Goal: Transaction & Acquisition: Purchase product/service

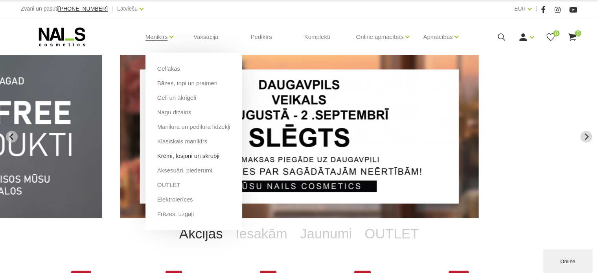
click at [189, 158] on link "Krēmi, losjoni un skrubji" at bounding box center [188, 156] width 62 height 9
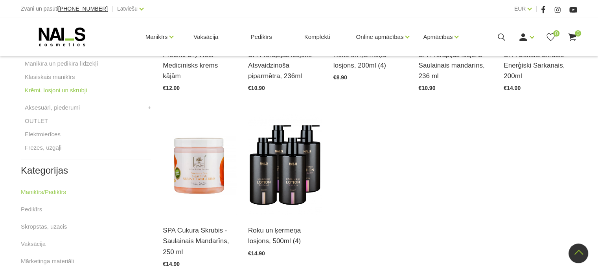
scroll to position [314, 0]
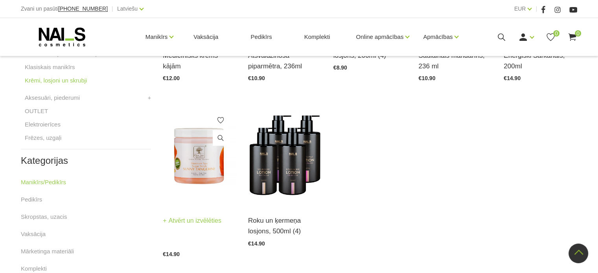
click at [200, 166] on img at bounding box center [200, 155] width 74 height 101
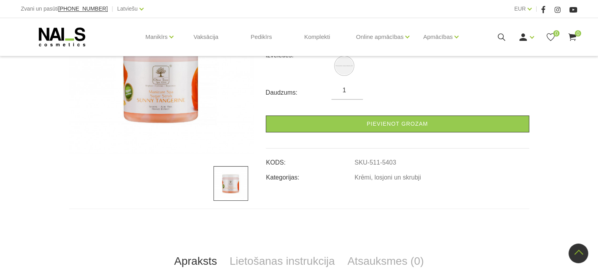
scroll to position [79, 0]
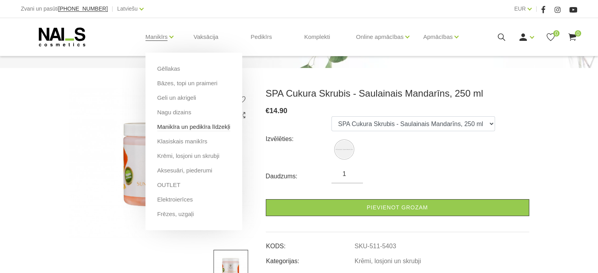
click at [193, 127] on link "Manikīra un pedikīra līdzekļi" at bounding box center [193, 127] width 73 height 9
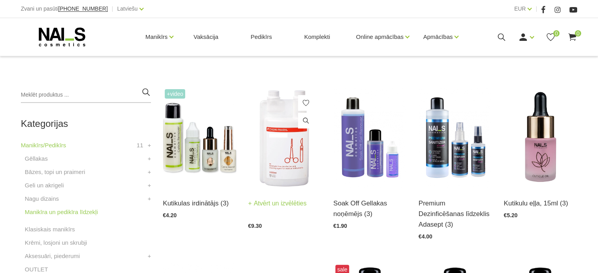
scroll to position [157, 0]
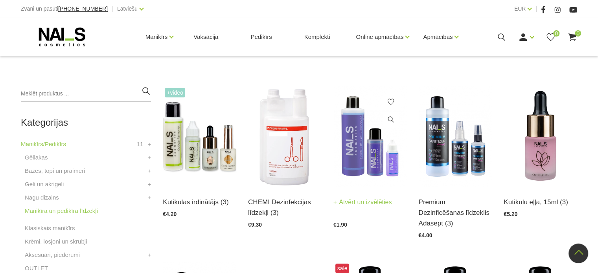
click at [359, 168] on img at bounding box center [370, 136] width 74 height 101
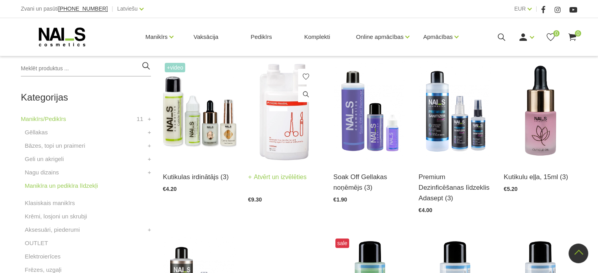
scroll to position [197, 0]
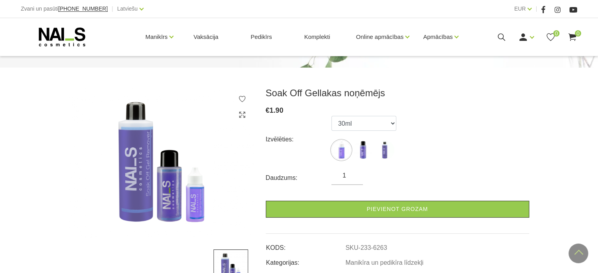
scroll to position [79, 0]
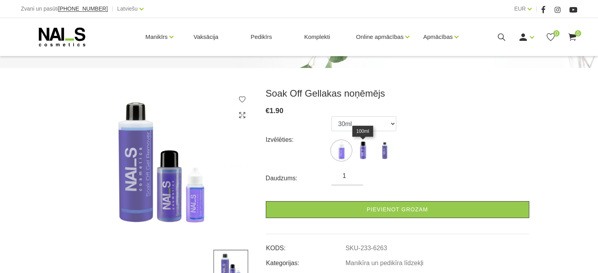
click at [363, 149] on img at bounding box center [363, 151] width 20 height 20
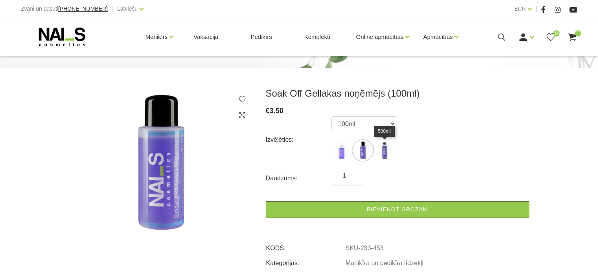
click at [379, 147] on img at bounding box center [385, 151] width 20 height 20
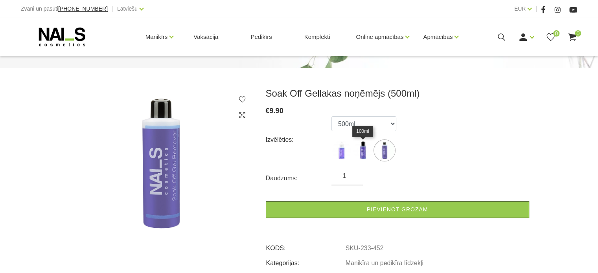
click at [368, 151] on img at bounding box center [363, 151] width 20 height 20
select select "453"
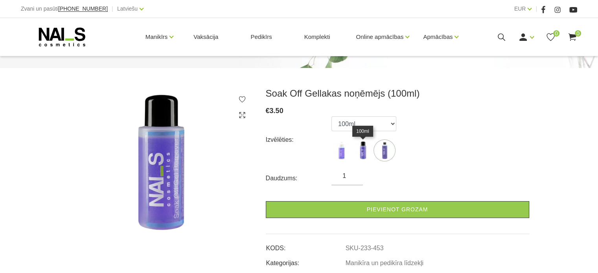
click at [361, 151] on img at bounding box center [363, 151] width 20 height 20
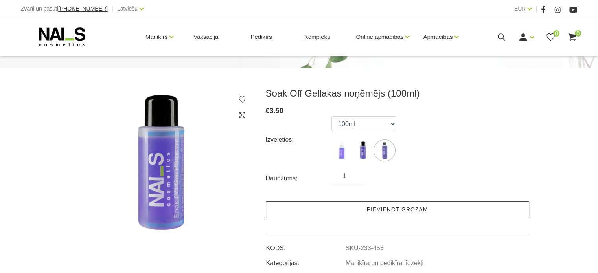
click at [428, 211] on link "Pievienot grozam" at bounding box center [397, 209] width 263 height 17
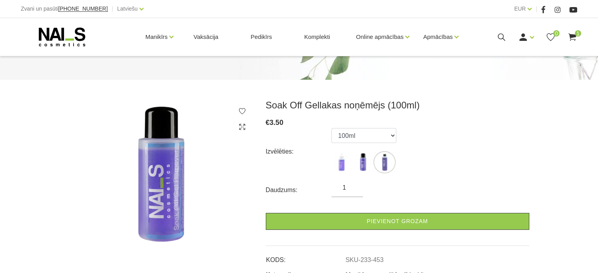
scroll to position [0, 0]
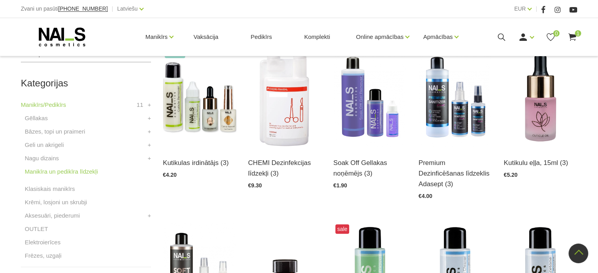
scroll to position [163, 0]
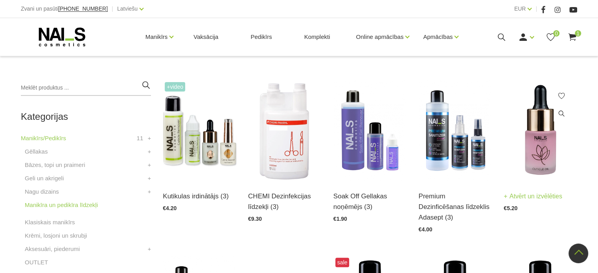
click at [550, 141] on img at bounding box center [541, 130] width 74 height 101
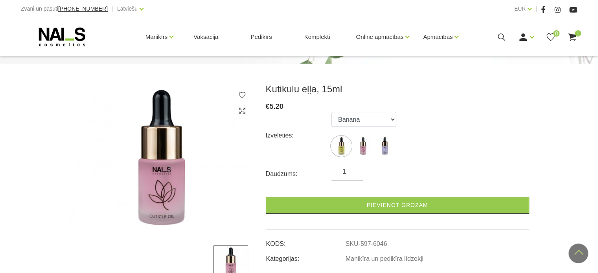
scroll to position [79, 0]
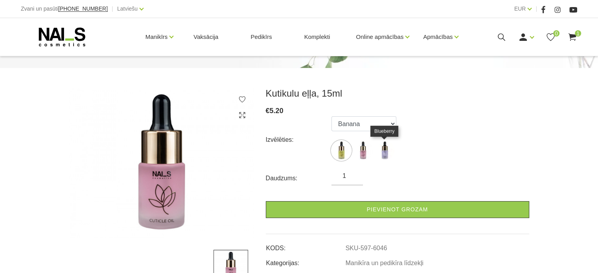
click at [381, 146] on img at bounding box center [385, 151] width 20 height 20
select select "6096"
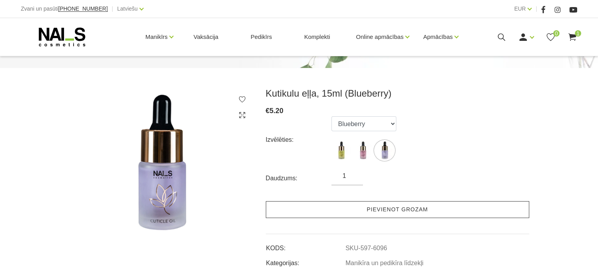
click at [399, 205] on link "Pievienot grozam" at bounding box center [397, 209] width 263 height 17
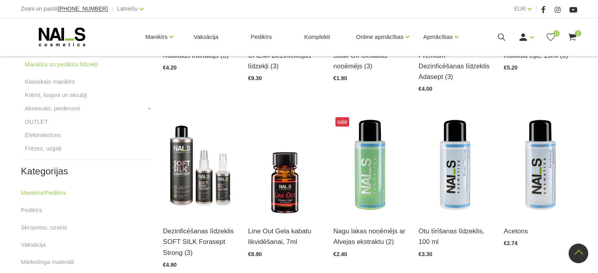
scroll to position [202, 0]
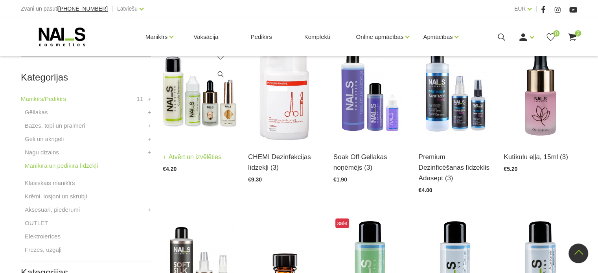
click at [186, 104] on img at bounding box center [200, 91] width 74 height 101
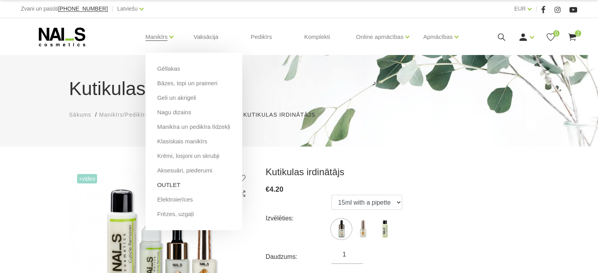
click at [171, 182] on link "OUTLET" at bounding box center [168, 185] width 23 height 9
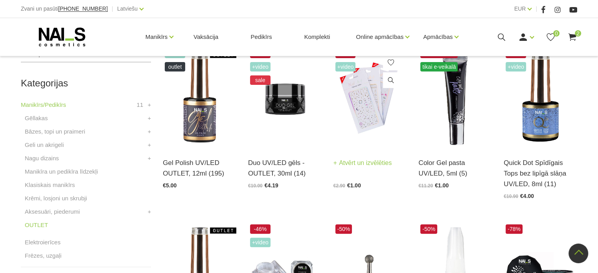
scroll to position [157, 0]
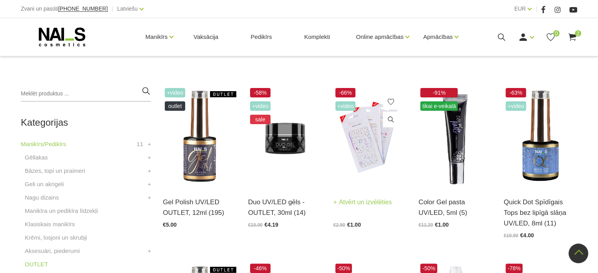
click at [366, 125] on img at bounding box center [370, 136] width 74 height 101
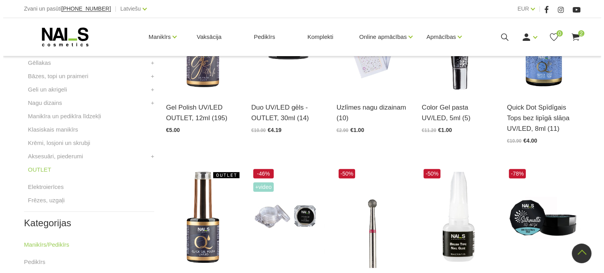
scroll to position [197, 0]
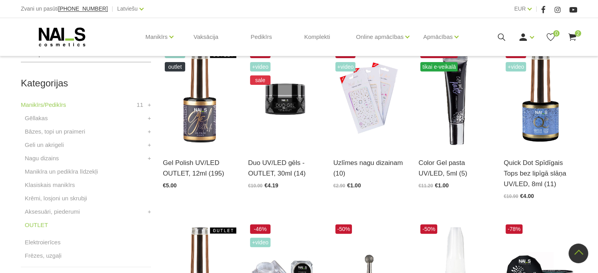
click at [574, 36] on use at bounding box center [572, 36] width 8 height 7
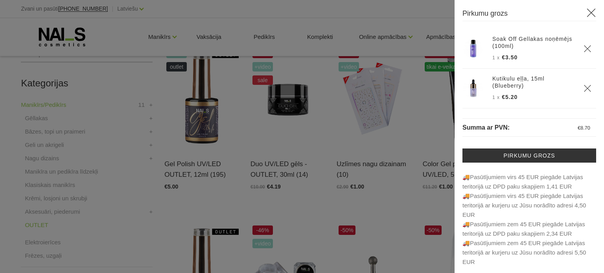
scroll to position [0, 0]
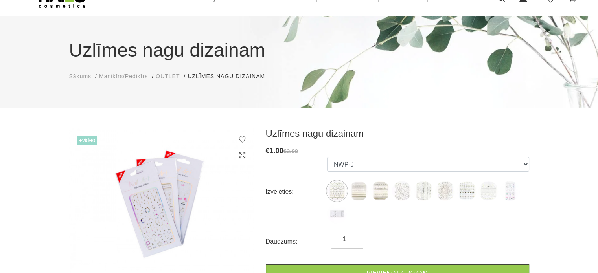
scroll to position [79, 0]
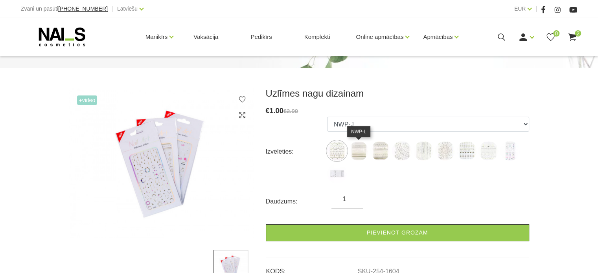
click at [357, 149] on img at bounding box center [359, 151] width 20 height 20
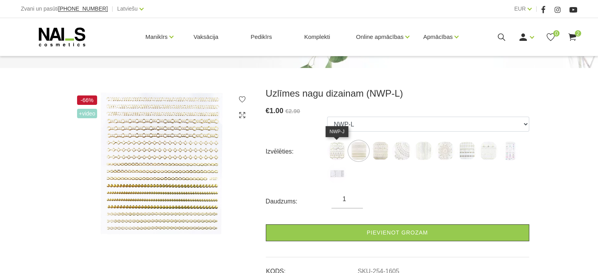
click at [344, 150] on img at bounding box center [337, 151] width 20 height 20
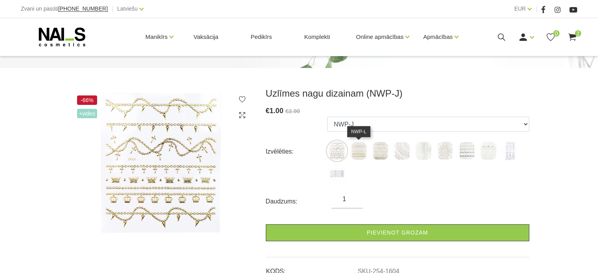
click at [360, 149] on img at bounding box center [359, 151] width 20 height 20
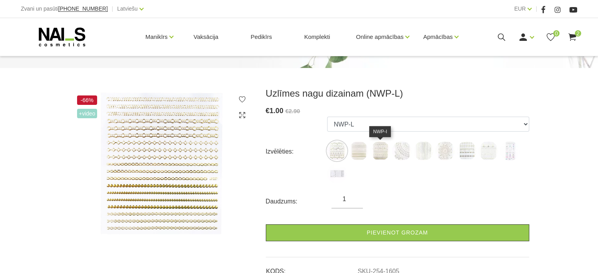
click at [376, 149] on img at bounding box center [380, 151] width 20 height 20
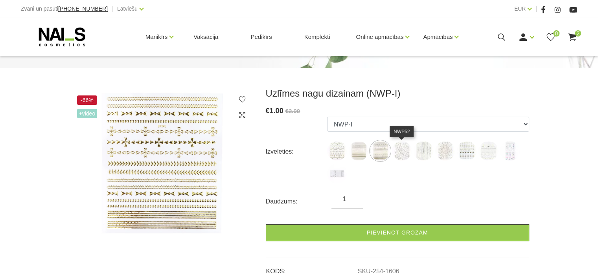
click at [401, 149] on img at bounding box center [402, 151] width 20 height 20
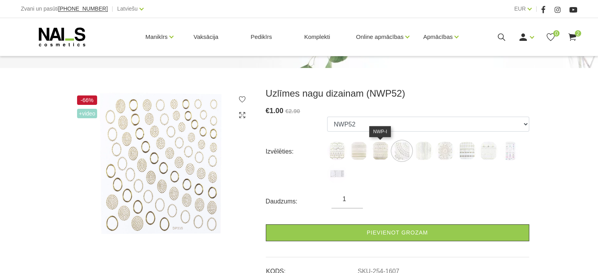
click at [378, 151] on img at bounding box center [380, 151] width 20 height 20
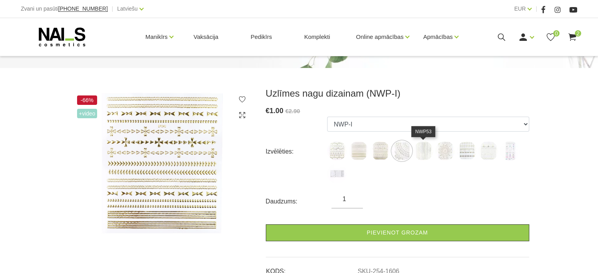
click at [425, 151] on img at bounding box center [424, 151] width 20 height 20
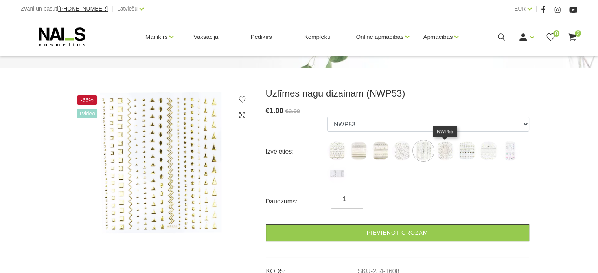
click at [445, 152] on img at bounding box center [445, 151] width 20 height 20
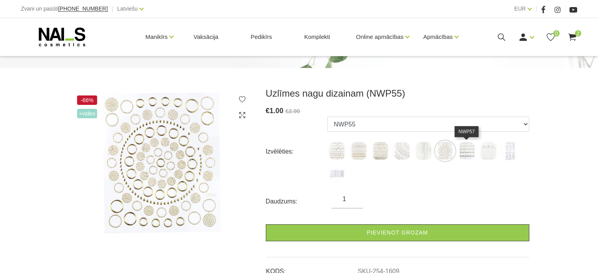
click at [464, 152] on img at bounding box center [467, 151] width 20 height 20
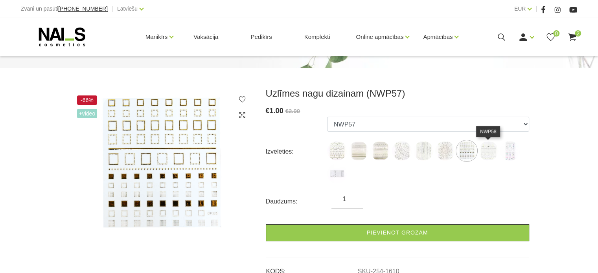
click at [484, 151] on img at bounding box center [488, 151] width 20 height 20
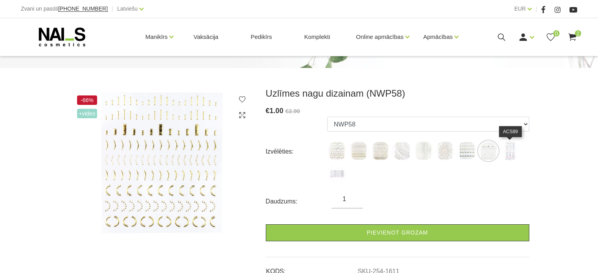
click at [509, 151] on img at bounding box center [510, 151] width 20 height 20
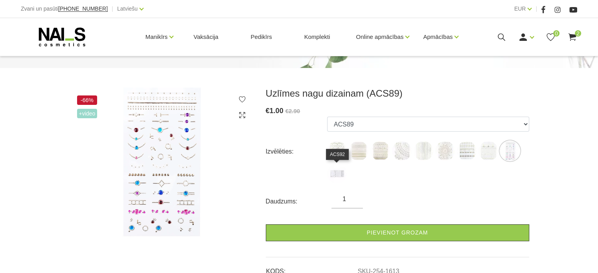
click at [333, 172] on img at bounding box center [337, 174] width 20 height 20
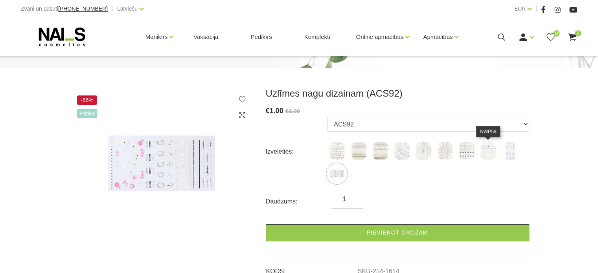
click at [484, 148] on img at bounding box center [488, 151] width 20 height 20
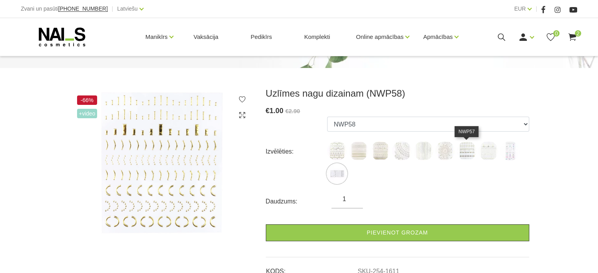
click at [473, 151] on img at bounding box center [467, 151] width 20 height 20
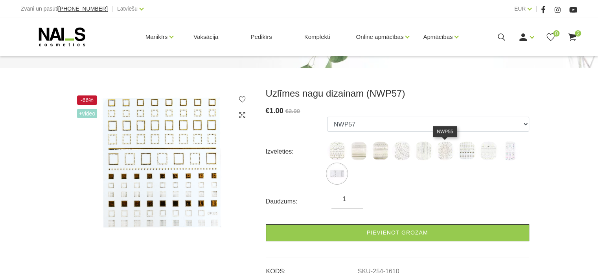
click at [447, 152] on img at bounding box center [445, 151] width 20 height 20
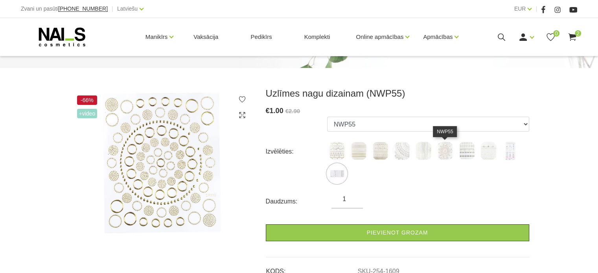
click at [449, 145] on img at bounding box center [445, 151] width 20 height 20
click at [421, 148] on img at bounding box center [424, 151] width 20 height 20
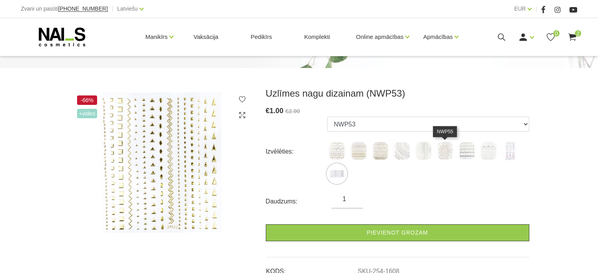
click at [447, 145] on img at bounding box center [445, 151] width 20 height 20
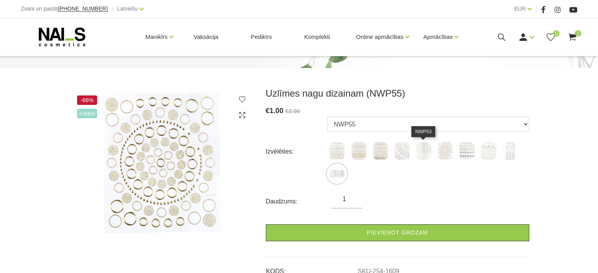
click at [425, 147] on img at bounding box center [424, 151] width 20 height 20
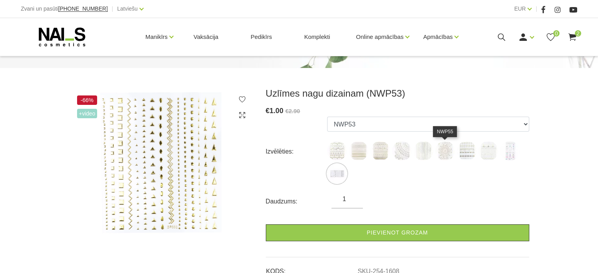
click at [444, 148] on img at bounding box center [445, 151] width 20 height 20
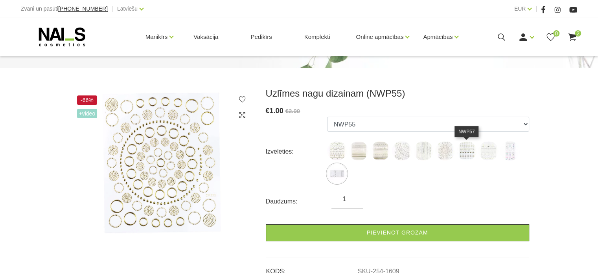
click at [473, 149] on img at bounding box center [467, 151] width 20 height 20
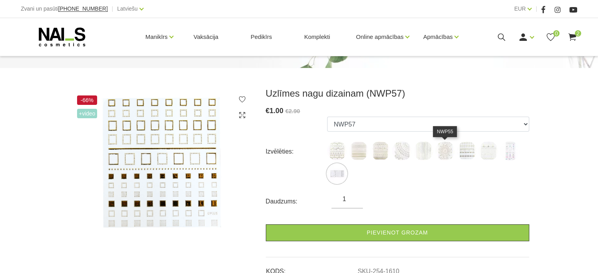
click at [438, 153] on img at bounding box center [445, 151] width 20 height 20
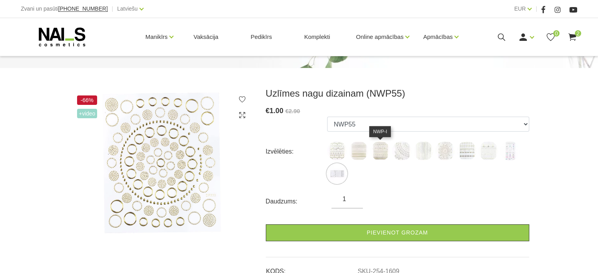
click at [384, 152] on img at bounding box center [380, 151] width 20 height 20
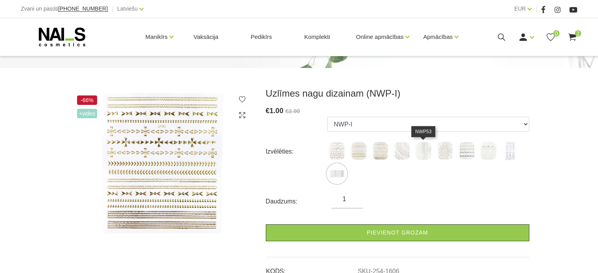
click at [428, 152] on img at bounding box center [424, 151] width 20 height 20
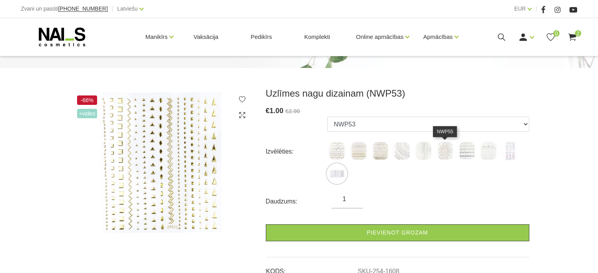
click at [439, 149] on img at bounding box center [445, 151] width 20 height 20
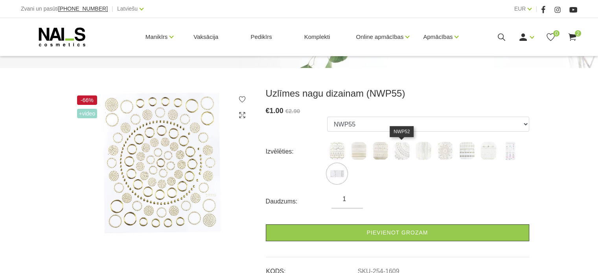
click at [406, 149] on img at bounding box center [402, 151] width 20 height 20
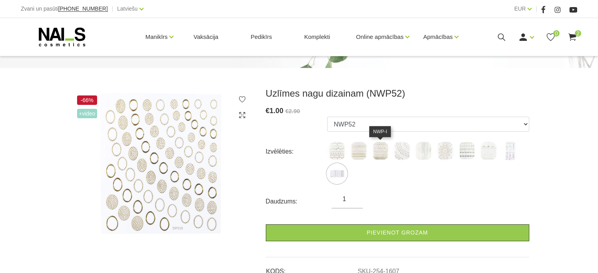
click at [381, 150] on img at bounding box center [380, 151] width 20 height 20
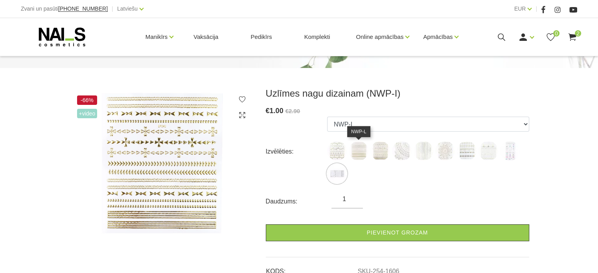
click at [362, 153] on img at bounding box center [359, 151] width 20 height 20
select select "1605"
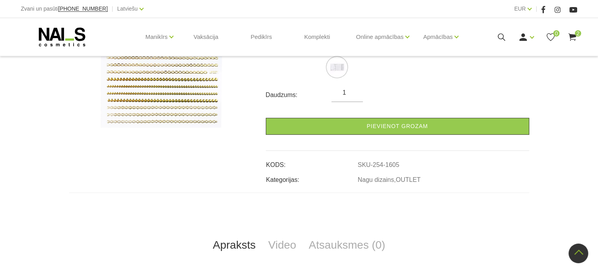
scroll to position [118, 0]
